Goal: Find contact information: Find contact information

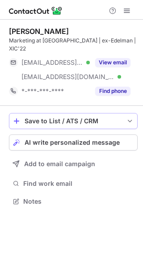
scroll to position [187, 143]
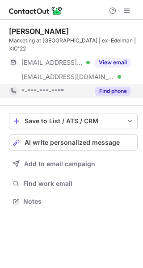
click at [107, 87] on button "Find phone" at bounding box center [112, 91] width 35 height 9
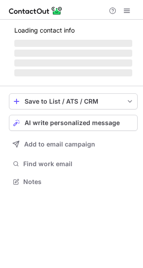
scroll to position [4, 4]
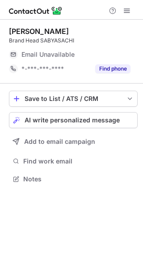
click at [103, 76] on div "Manav Angelo Brand Head SABYASACHI Email Unavailable Email address *-***-***-**…" at bounding box center [73, 52] width 129 height 64
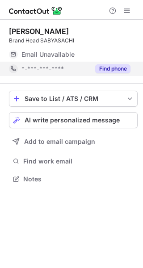
click at [102, 68] on button "Find phone" at bounding box center [112, 68] width 35 height 9
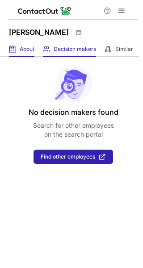
click at [27, 52] on span "About" at bounding box center [27, 49] width 15 height 7
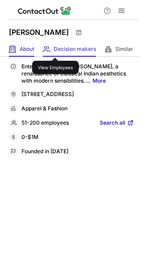
click at [55, 50] on span "Decision makers" at bounding box center [75, 49] width 42 height 7
